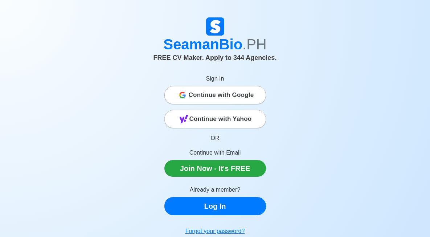
click at [211, 210] on link "Log In" at bounding box center [216, 206] width 102 height 18
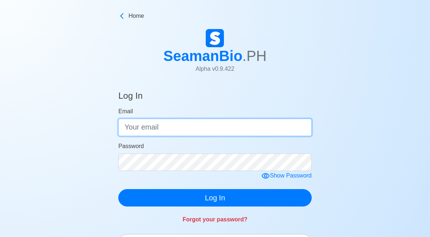
click at [219, 126] on input "Email" at bounding box center [215, 127] width 194 height 17
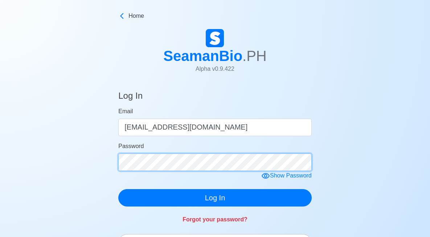
click at [215, 198] on button "Log In" at bounding box center [215, 197] width 194 height 17
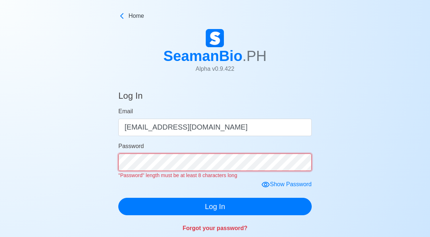
click at [215, 207] on button "Log In" at bounding box center [215, 206] width 194 height 17
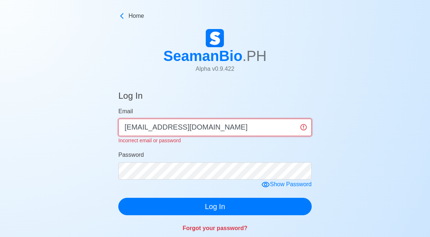
click at [175, 127] on input "[EMAIL_ADDRESS][DOMAIN_NAME]" at bounding box center [215, 127] width 194 height 17
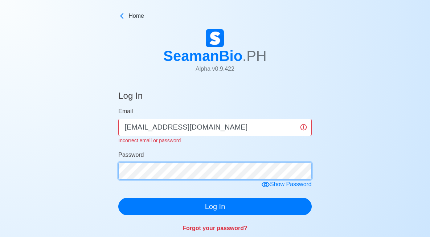
click at [207, 174] on form "Email [EMAIL_ADDRESS][DOMAIN_NAME] Incorrect email or password Password Show Pa…" at bounding box center [215, 161] width 194 height 108
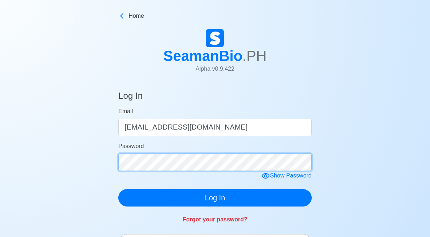
click at [215, 198] on button "Log In" at bounding box center [215, 197] width 194 height 17
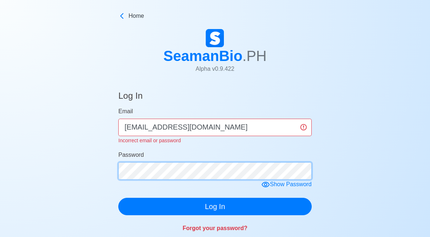
click at [215, 207] on button "Log In" at bounding box center [215, 206] width 194 height 17
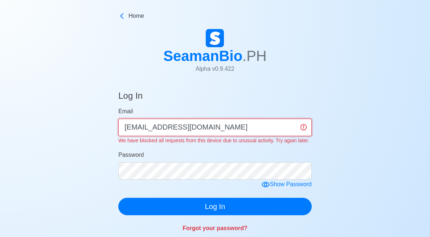
click at [175, 129] on input "[EMAIL_ADDRESS][DOMAIN_NAME]" at bounding box center [215, 127] width 194 height 17
click at [177, 129] on input "[EMAIL_ADDRESS][DOMAIN_NAME]" at bounding box center [215, 127] width 194 height 17
type input "[EMAIL_ADDRESS][DOMAIN_NAME]"
click at [215, 215] on button "Log In" at bounding box center [215, 206] width 194 height 17
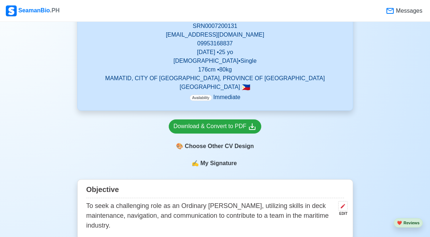
scroll to position [191, 0]
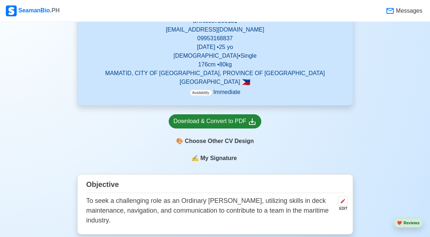
click at [231, 125] on div "Download & Convert to PDF" at bounding box center [215, 121] width 83 height 9
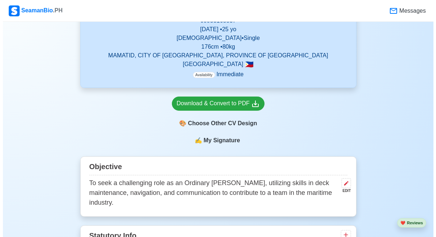
scroll to position [237, 0]
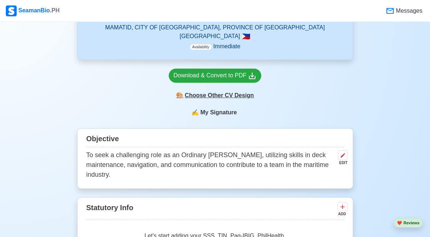
click at [221, 100] on div "🎨 Choose Other CV Design" at bounding box center [215, 96] width 93 height 14
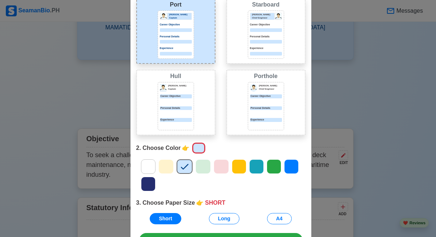
scroll to position [37, 0]
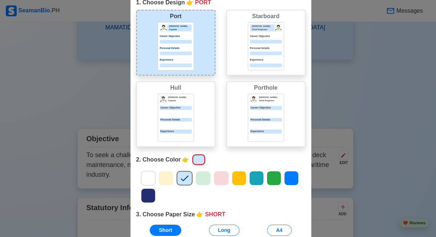
click at [266, 66] on div "[PERSON_NAME] Chief Engineer Career Objective Personal Details Experience" at bounding box center [266, 46] width 36 height 48
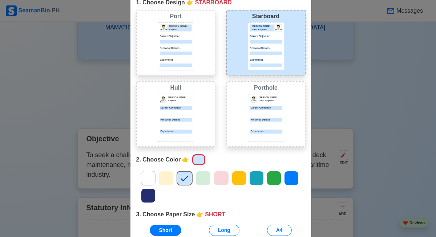
click at [263, 109] on div "Career Objective" at bounding box center [266, 108] width 32 height 4
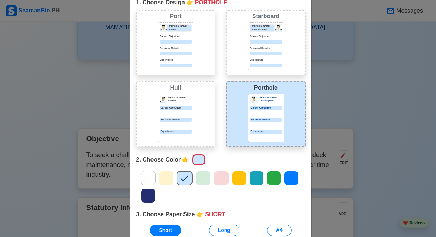
click at [208, 181] on div at bounding box center [221, 187] width 180 height 35
click at [200, 177] on icon at bounding box center [203, 178] width 11 height 11
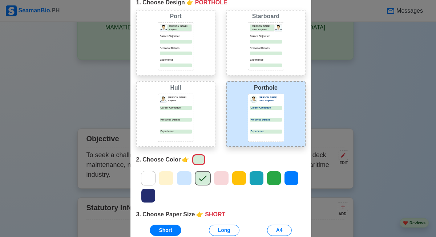
click at [167, 181] on icon at bounding box center [166, 178] width 11 height 11
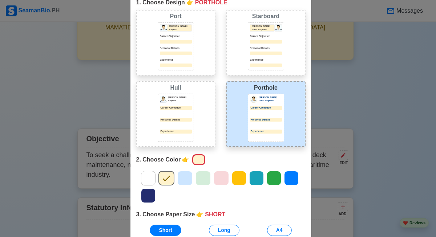
click at [293, 179] on icon at bounding box center [291, 178] width 11 height 11
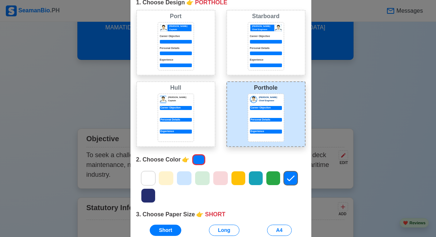
click at [183, 182] on icon at bounding box center [184, 178] width 11 height 11
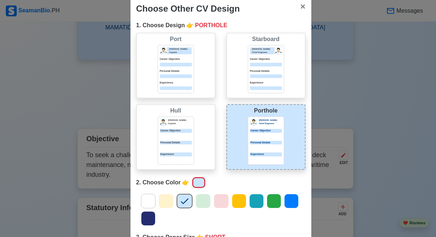
scroll to position [98, 0]
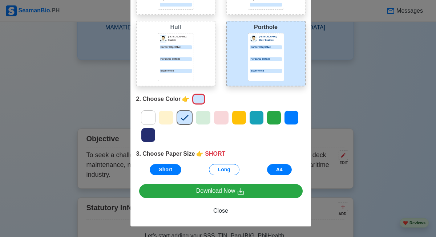
click at [278, 171] on button "A4" at bounding box center [279, 169] width 25 height 11
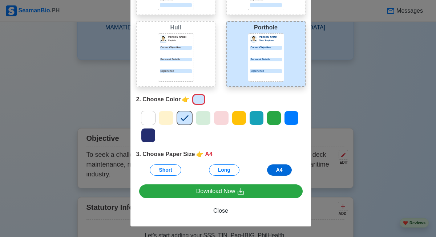
scroll to position [97, 0]
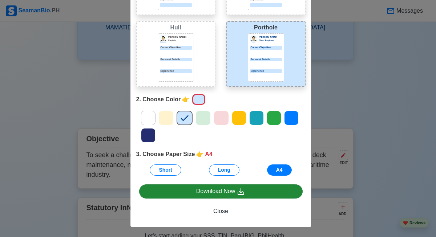
click at [256, 188] on link "Download Now" at bounding box center [220, 192] width 163 height 14
click at [232, 188] on div "Download Now" at bounding box center [220, 191] width 49 height 9
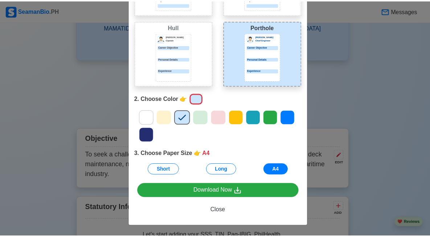
scroll to position [0, 0]
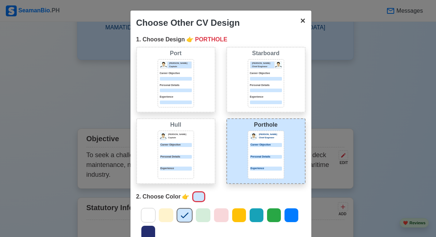
drag, startPoint x: 300, startPoint y: 21, endPoint x: 296, endPoint y: 21, distance: 4.4
click at [300, 21] on span "×" at bounding box center [302, 21] width 5 height 10
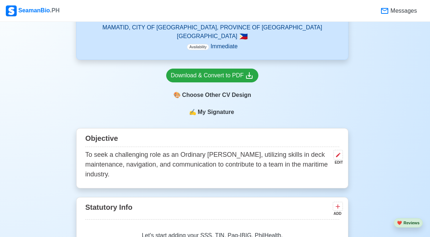
click at [301, 20] on nav "SeamanBio .PH Messages" at bounding box center [215, 11] width 430 height 22
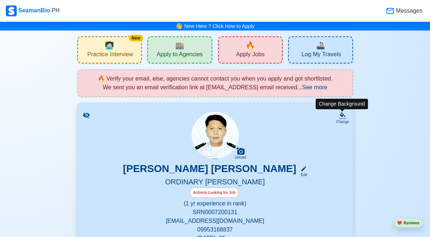
click at [340, 117] on icon at bounding box center [342, 115] width 7 height 7
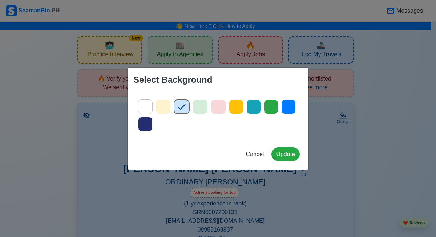
click at [282, 105] on div at bounding box center [288, 107] width 15 height 15
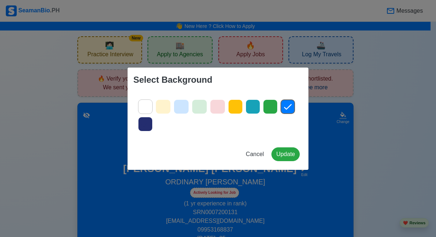
click at [147, 107] on icon at bounding box center [145, 106] width 11 height 11
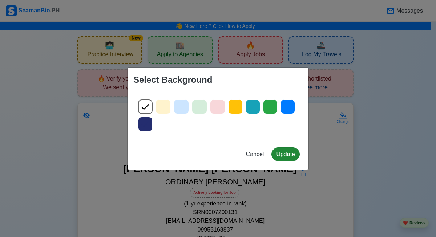
click at [276, 153] on button "Update" at bounding box center [285, 154] width 28 height 14
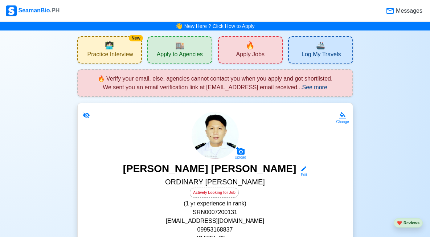
click at [343, 110] on div "Change Upload JOHN ALLEN DELA PENA Edit ORDINARY SEAMAN Actively Looking for Jo…" at bounding box center [215, 200] width 276 height 194
click at [342, 113] on icon at bounding box center [342, 114] width 5 height 5
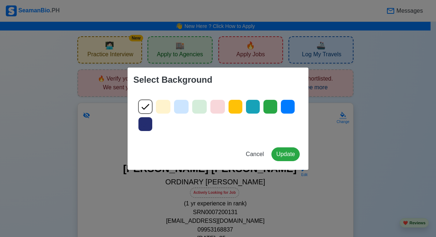
click at [176, 109] on icon at bounding box center [181, 106] width 11 height 11
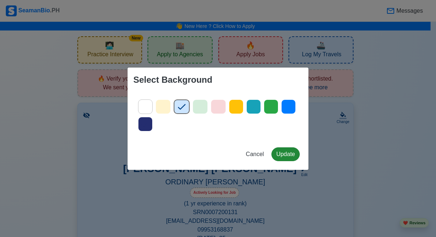
click at [289, 155] on button "Update" at bounding box center [285, 154] width 28 height 14
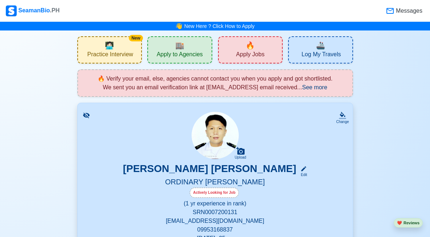
click at [86, 119] on div "Change Upload JOHN ALLEN DELA PENA Edit ORDINARY SEAMAN Actively Looking for Jo…" at bounding box center [215, 200] width 276 height 194
click at [84, 114] on icon at bounding box center [86, 115] width 7 height 5
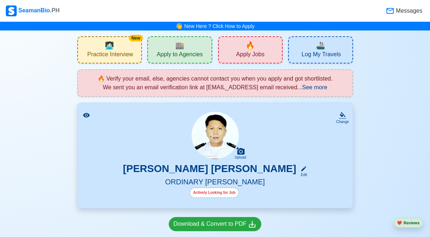
click at [84, 114] on icon at bounding box center [86, 115] width 7 height 5
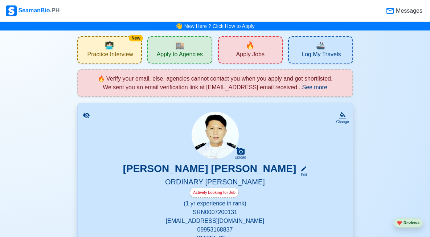
click at [281, 167] on div "JOHN ALLEN DELA PENA Edit" at bounding box center [215, 170] width 258 height 15
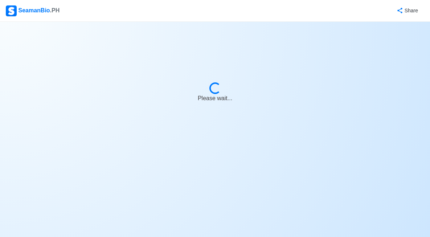
select select "Actively Looking for Job"
select select "Visible for Hiring"
select select "Single"
select select "[DEMOGRAPHIC_DATA]"
select select "PH"
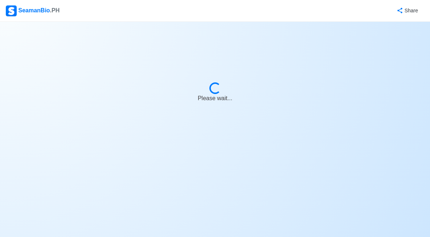
select select "1"
select select "0"
select select "4102416000000"
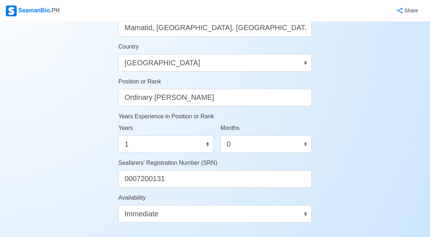
scroll to position [383, 0]
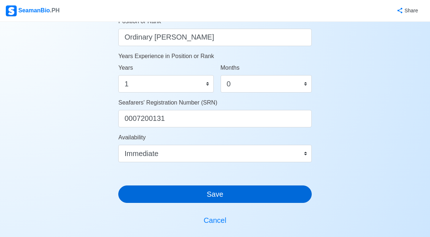
click at [251, 188] on button "Save" at bounding box center [215, 194] width 194 height 17
